Goal: Find specific page/section: Find specific page/section

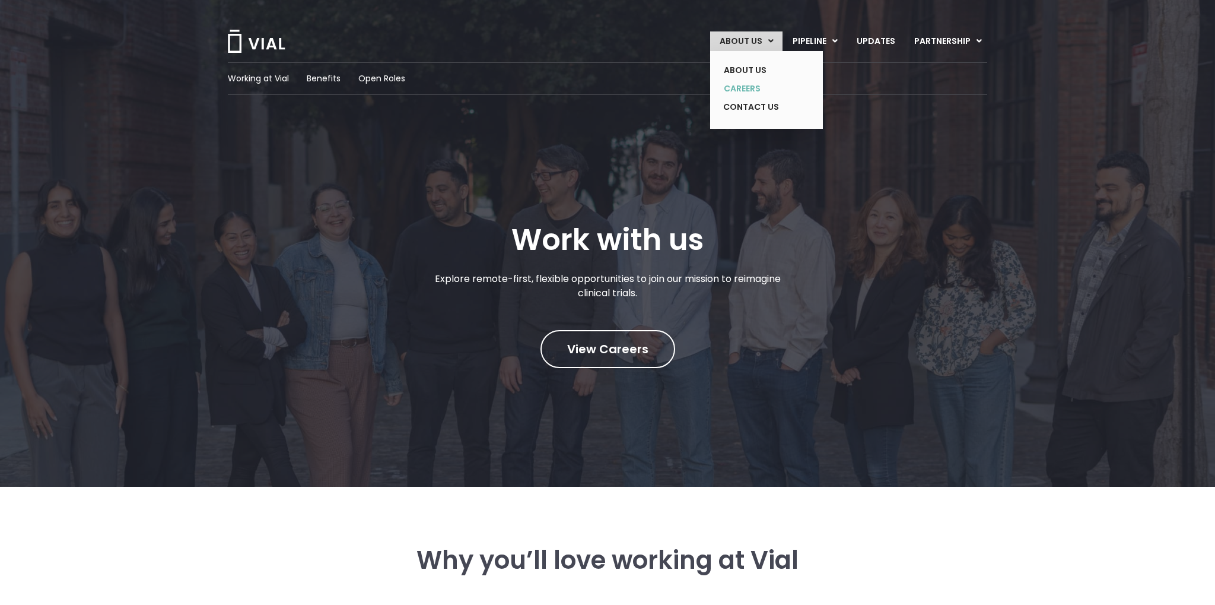
click at [749, 87] on link "CAREERS" at bounding box center [757, 89] width 87 height 18
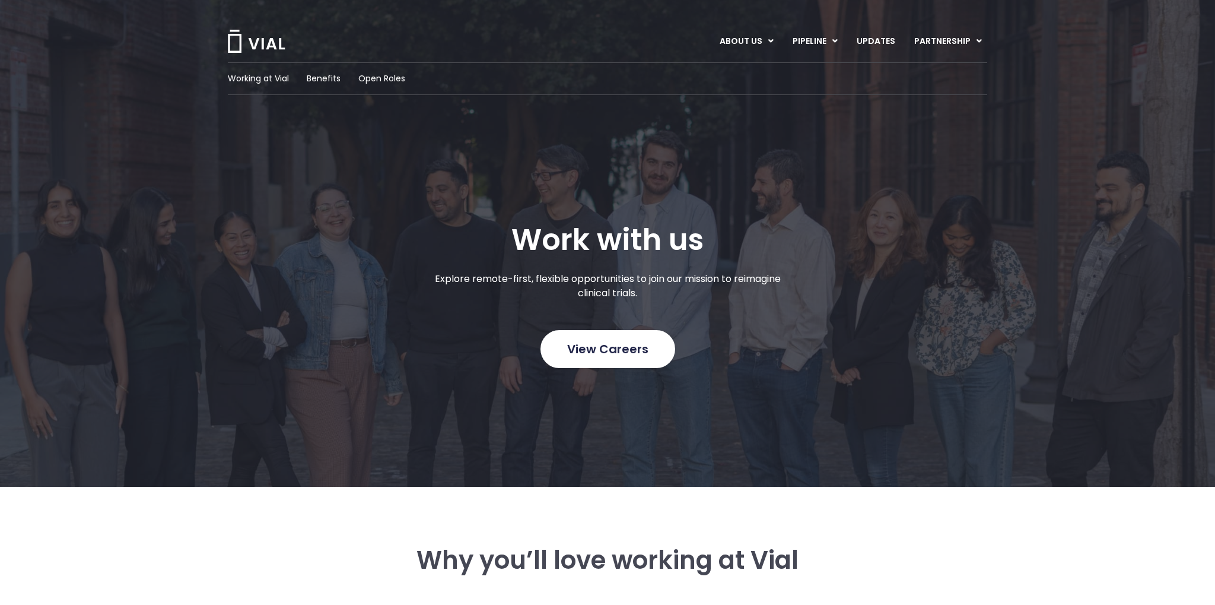
click at [618, 346] on span "View Careers" at bounding box center [607, 348] width 81 height 15
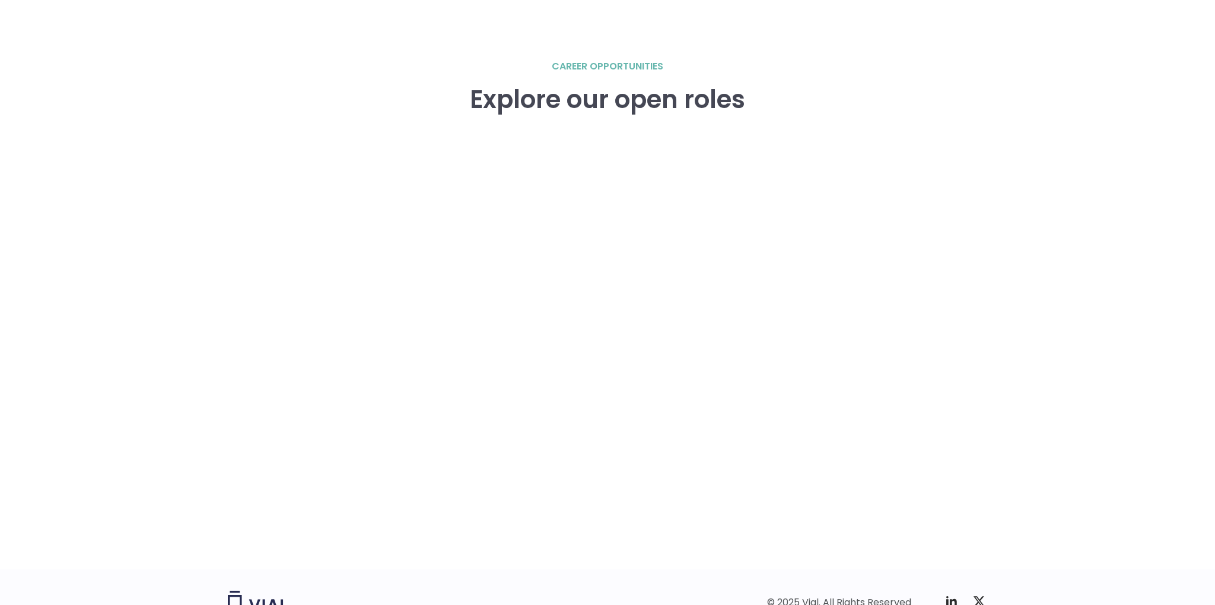
scroll to position [1642, 0]
